Goal: Task Accomplishment & Management: Use online tool/utility

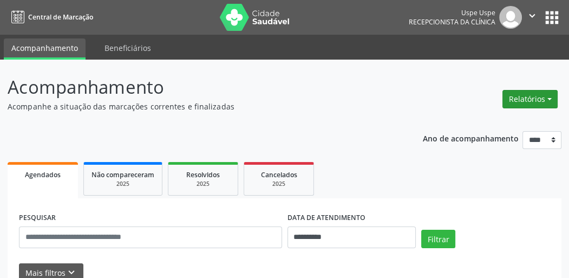
click at [521, 100] on button "Relatórios" at bounding box center [530, 99] width 55 height 18
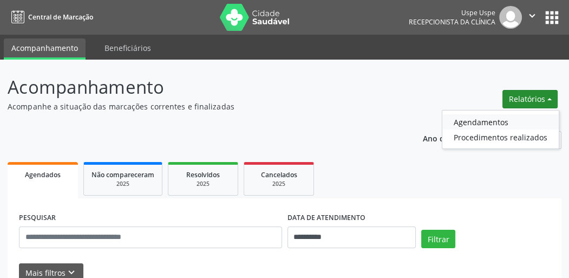
click at [498, 119] on link "Agendamentos" at bounding box center [501, 121] width 116 height 15
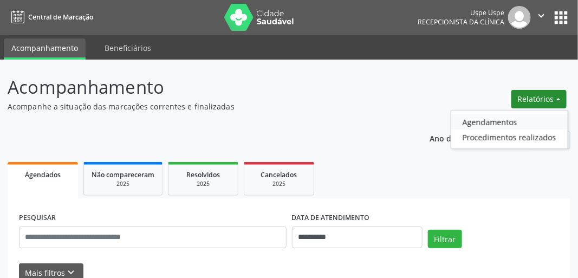
select select "*"
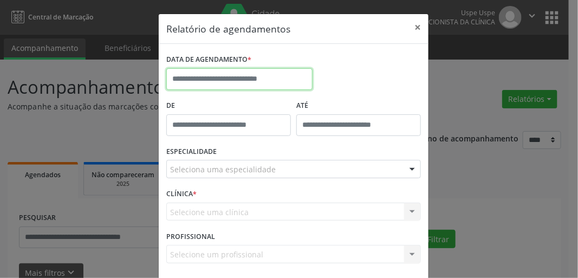
click at [282, 76] on input "text" at bounding box center [239, 79] width 146 height 22
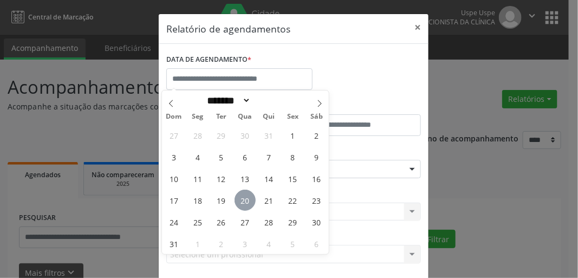
click at [250, 199] on span "20" at bounding box center [245, 200] width 21 height 21
type input "**********"
click at [269, 197] on span "21" at bounding box center [268, 200] width 21 height 21
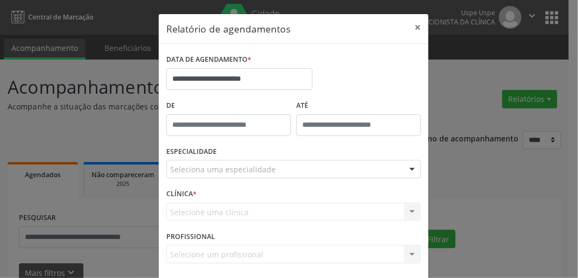
click at [212, 179] on div "ESPECIALIDADE Seleciona uma especialidade Todas as especialidades Alergologia A…" at bounding box center [294, 165] width 260 height 42
click at [216, 174] on div "Seleciona uma especialidade" at bounding box center [293, 169] width 255 height 18
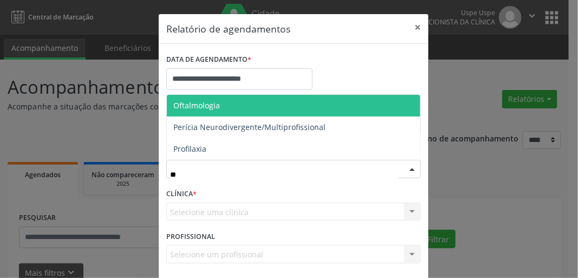
type input "***"
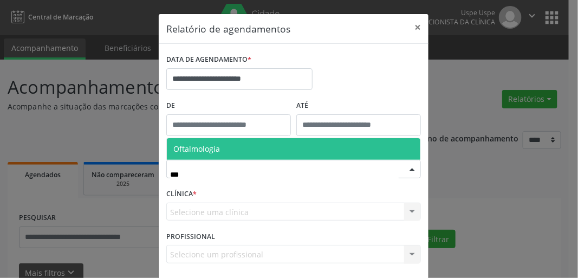
click at [205, 144] on span "Oftalmologia" at bounding box center [196, 149] width 47 height 10
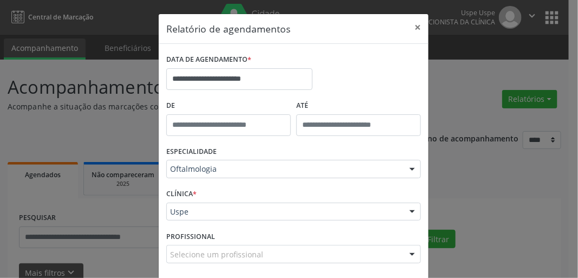
scroll to position [47, 0]
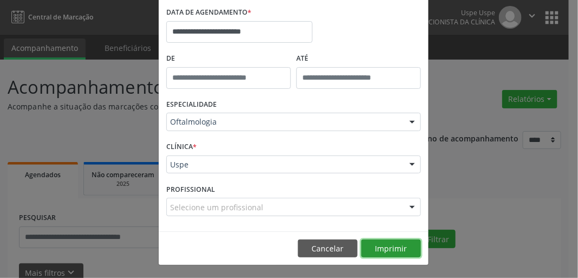
click at [380, 244] on button "Imprimir" at bounding box center [391, 248] width 60 height 18
click at [391, 243] on button "Imprimir" at bounding box center [391, 248] width 60 height 18
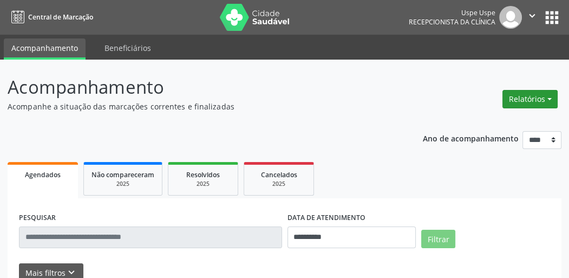
click at [529, 99] on button "Relatórios" at bounding box center [530, 99] width 55 height 18
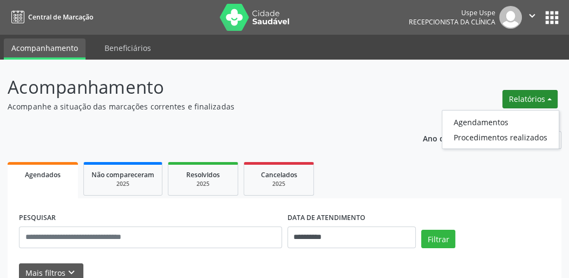
click at [536, 96] on button "Relatórios" at bounding box center [530, 99] width 55 height 18
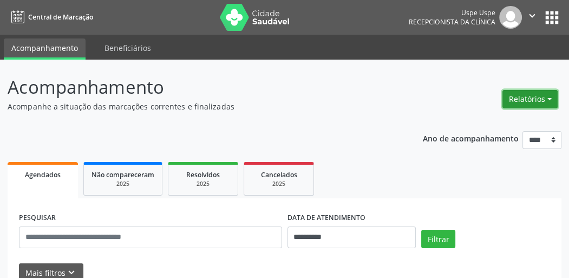
click at [528, 106] on button "Relatórios" at bounding box center [530, 99] width 55 height 18
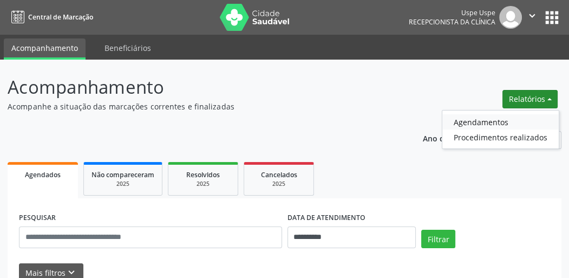
click at [492, 120] on link "Agendamentos" at bounding box center [501, 121] width 116 height 15
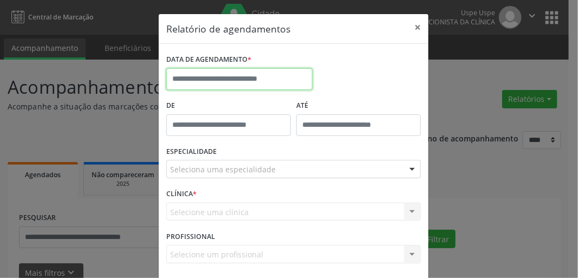
click at [232, 80] on input "text" at bounding box center [239, 79] width 146 height 22
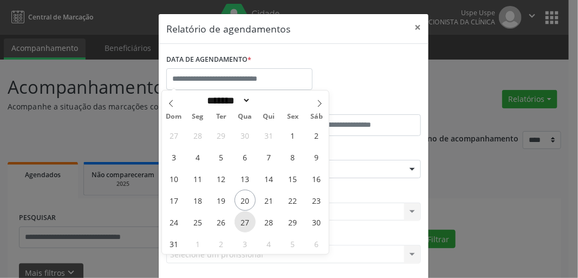
click at [249, 222] on span "27" at bounding box center [245, 221] width 21 height 21
type input "**********"
click at [248, 223] on span "27" at bounding box center [245, 221] width 21 height 21
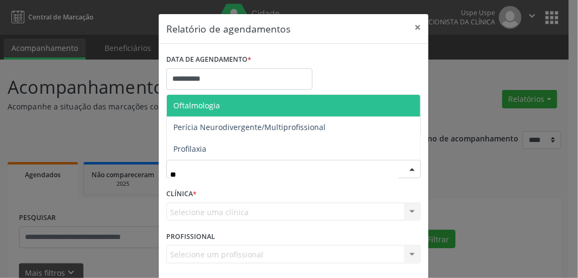
type input "***"
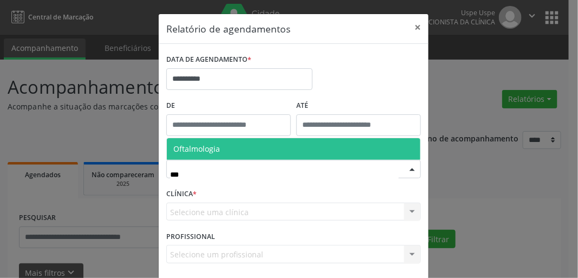
click at [207, 152] on span "Oftalmologia" at bounding box center [196, 149] width 47 height 10
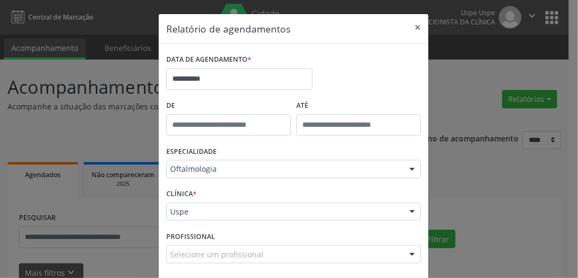
scroll to position [47, 0]
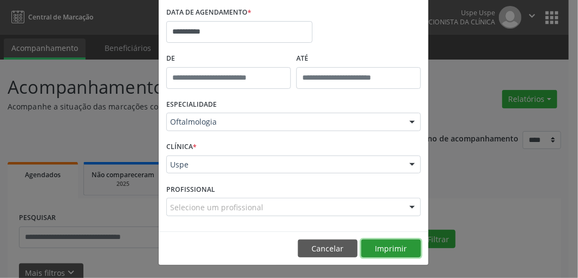
click at [394, 246] on button "Imprimir" at bounding box center [391, 248] width 60 height 18
